Goal: Information Seeking & Learning: Understand process/instructions

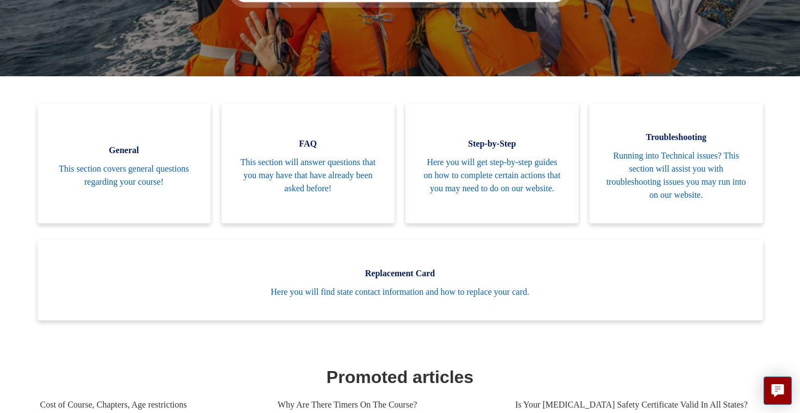
scroll to position [211, 0]
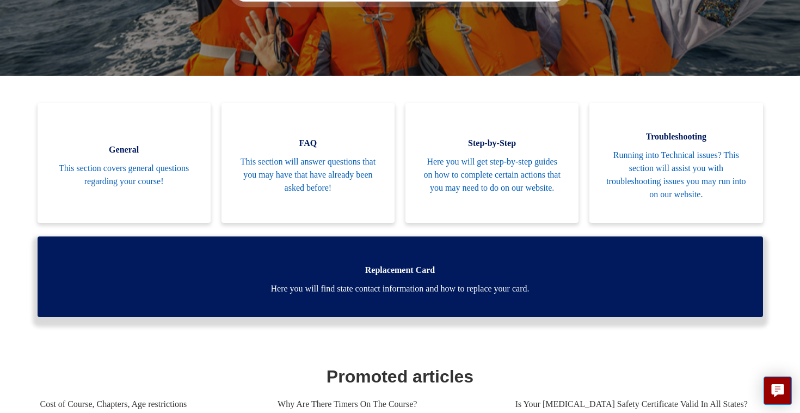
click at [345, 291] on span "Here you will find state contact information and how to replace your card." at bounding box center [400, 288] width 693 height 13
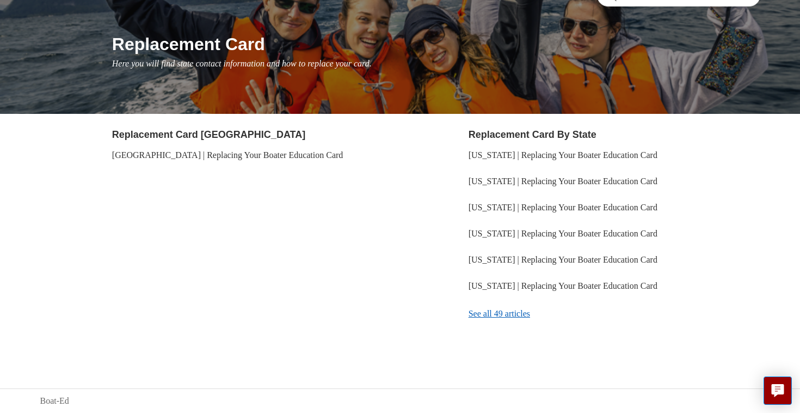
scroll to position [112, 0]
click at [519, 314] on link "See all 49 articles" at bounding box center [615, 313] width 292 height 29
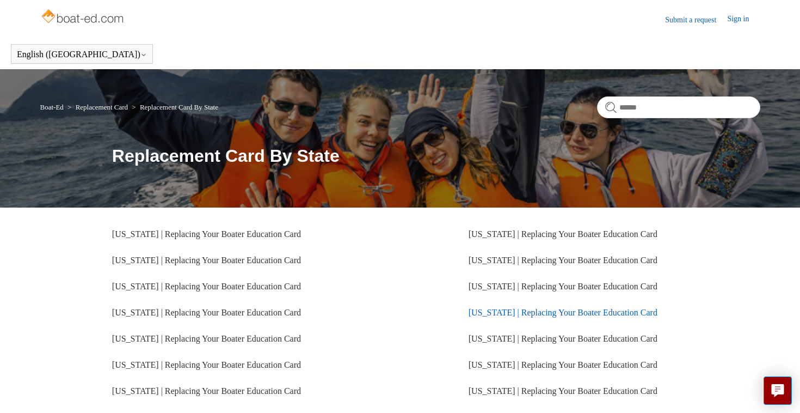
click at [517, 313] on link "[US_STATE] | Replacing Your Boater Education Card" at bounding box center [563, 312] width 189 height 9
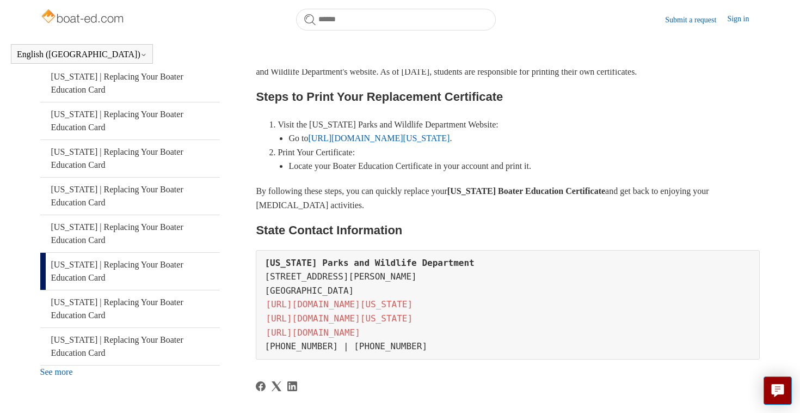
scroll to position [223, 0]
click at [365, 136] on link "https://tpwd.texas.gov/" at bounding box center [379, 137] width 142 height 9
